Goal: Information Seeking & Learning: Learn about a topic

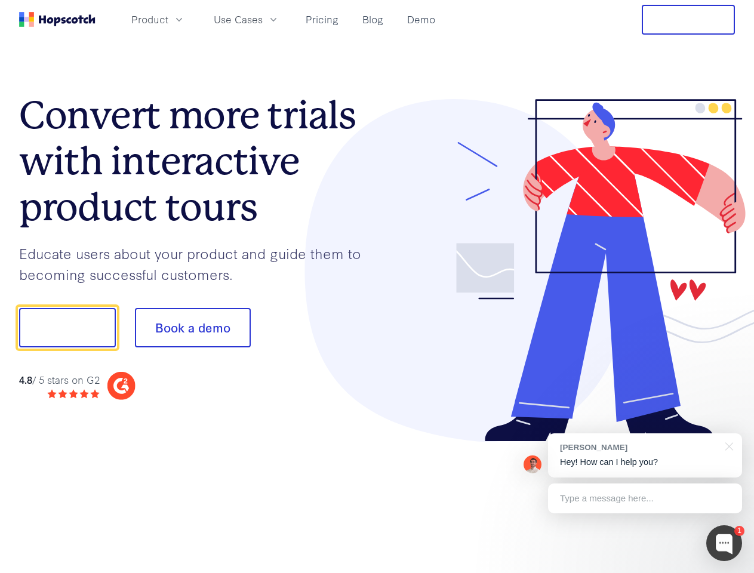
click at [377, 287] on div at bounding box center [556, 270] width 358 height 343
click at [168, 19] on span "Product" at bounding box center [149, 19] width 37 height 15
click at [263, 19] on span "Use Cases" at bounding box center [238, 19] width 49 height 15
click at [689, 20] on button "Free Trial" at bounding box center [688, 20] width 93 height 30
click at [67, 328] on button "Show me!" at bounding box center [67, 327] width 97 height 39
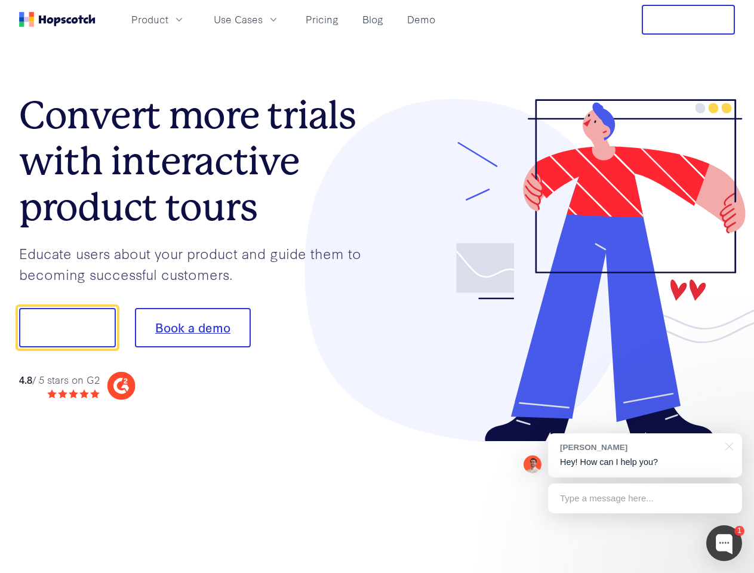
click at [192, 328] on button "Book a demo" at bounding box center [193, 327] width 116 height 39
click at [724, 543] on div at bounding box center [724, 544] width 36 height 36
click at [645, 456] on div "[PERSON_NAME] Hey! How can I help you?" at bounding box center [645, 456] width 194 height 44
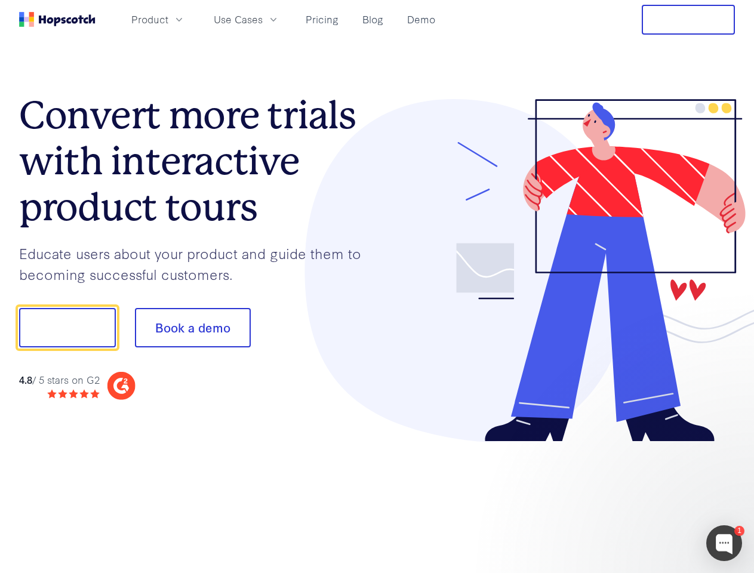
click at [727, 445] on div at bounding box center [630, 326] width 224 height 398
click at [645, 499] on div at bounding box center [630, 326] width 224 height 398
